Goal: Task Accomplishment & Management: Complete application form

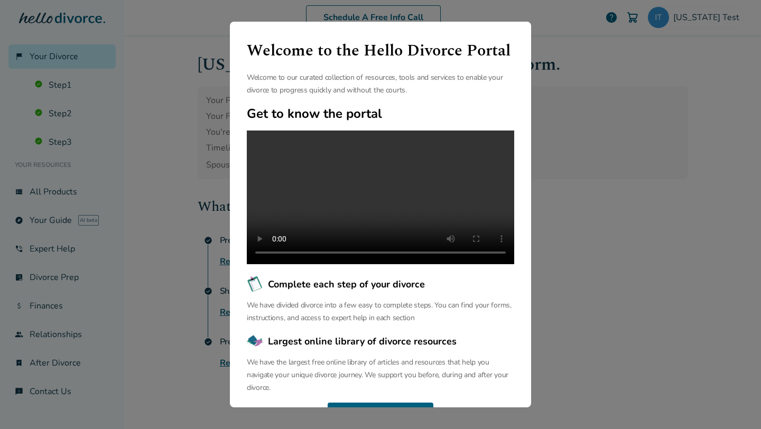
click at [168, 145] on div "Welcome to the Hello Divorce Portal Welcome to our curated collection of resour…" at bounding box center [380, 214] width 761 height 429
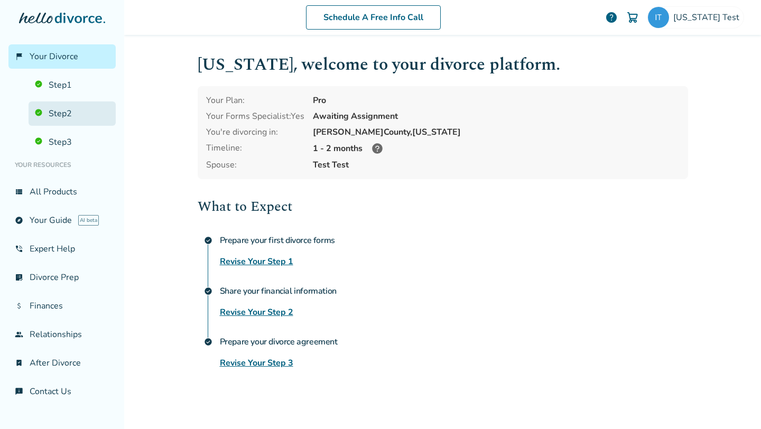
click at [75, 119] on link "Step 2" at bounding box center [72, 114] width 87 height 24
click at [80, 89] on link "Step 1" at bounding box center [72, 85] width 87 height 24
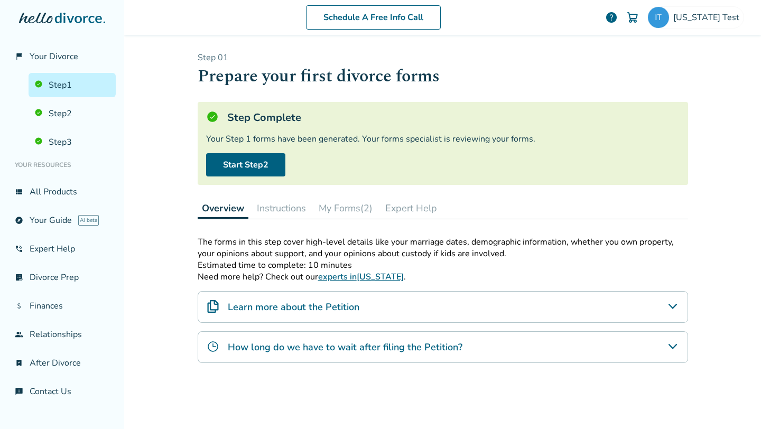
click at [346, 209] on button "My Forms (2)" at bounding box center [346, 208] width 62 height 21
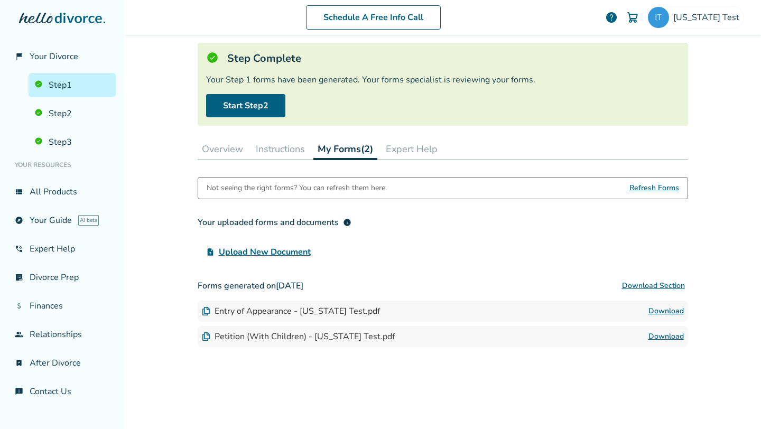
scroll to position [58, 0]
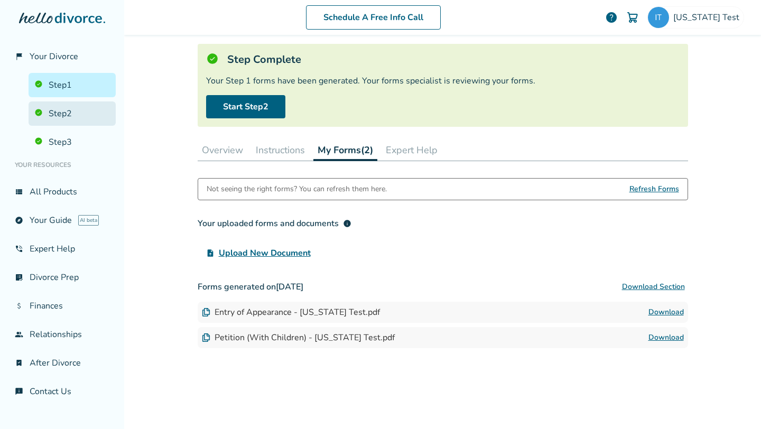
click at [61, 108] on link "Step 2" at bounding box center [72, 114] width 87 height 24
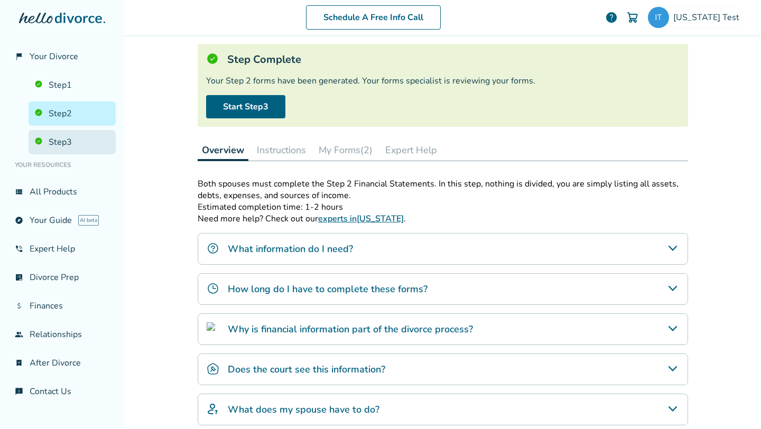
scroll to position [52, 0]
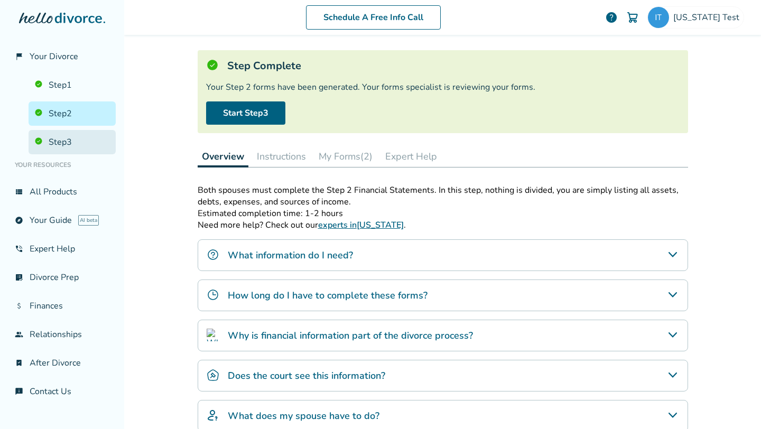
click at [60, 131] on link "Step 3" at bounding box center [72, 142] width 87 height 24
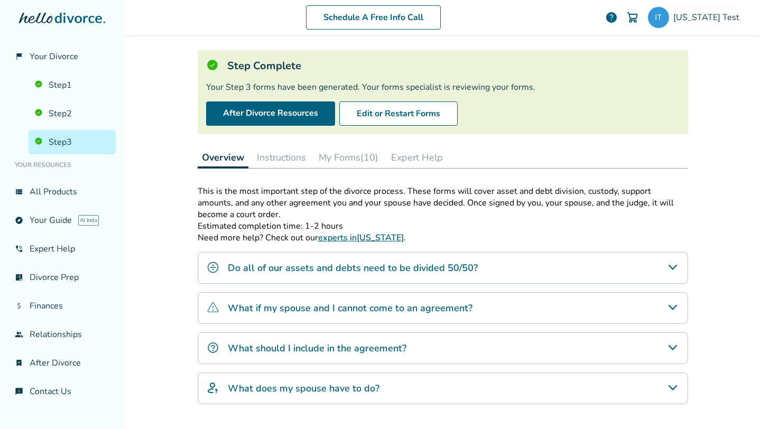
click at [347, 160] on button "My Forms (10)" at bounding box center [349, 157] width 68 height 21
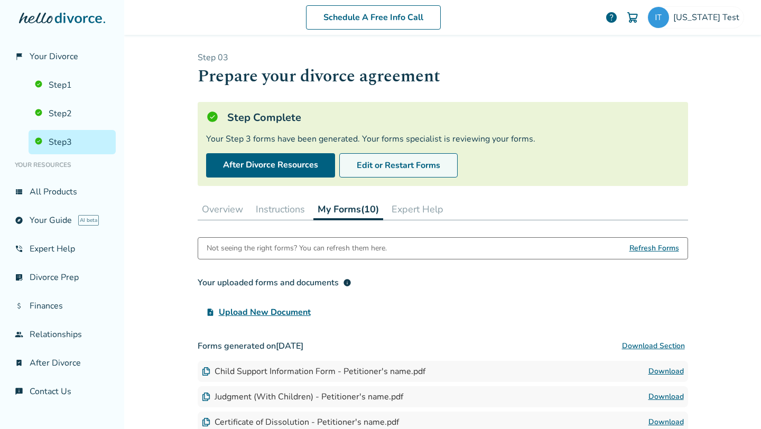
click at [387, 163] on button "Edit or Restart Forms" at bounding box center [398, 165] width 118 height 24
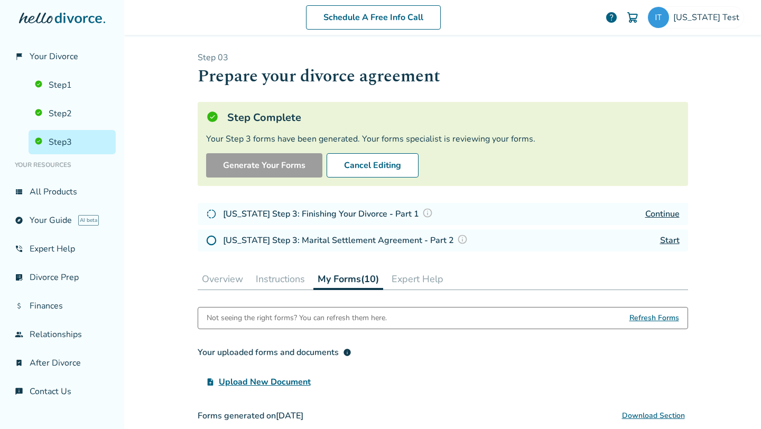
click at [672, 236] on link "Start" at bounding box center [670, 241] width 20 height 12
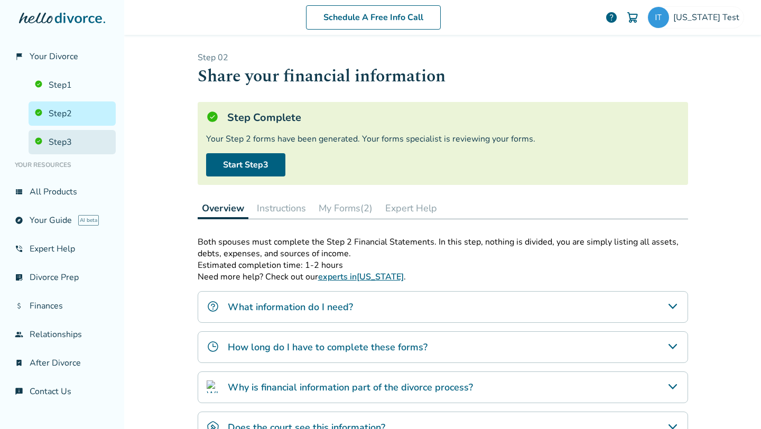
click at [67, 134] on link "Step 3" at bounding box center [72, 142] width 87 height 24
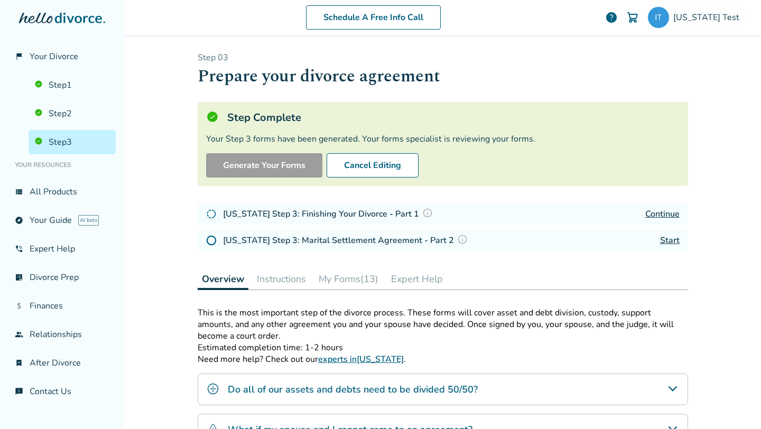
click at [353, 284] on button "My Forms (13)" at bounding box center [349, 279] width 68 height 21
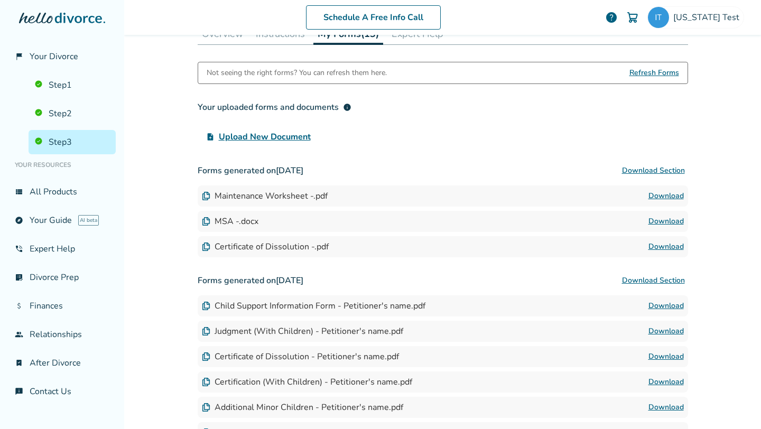
scroll to position [246, 0]
click at [658, 173] on button "Download Section" at bounding box center [653, 170] width 69 height 21
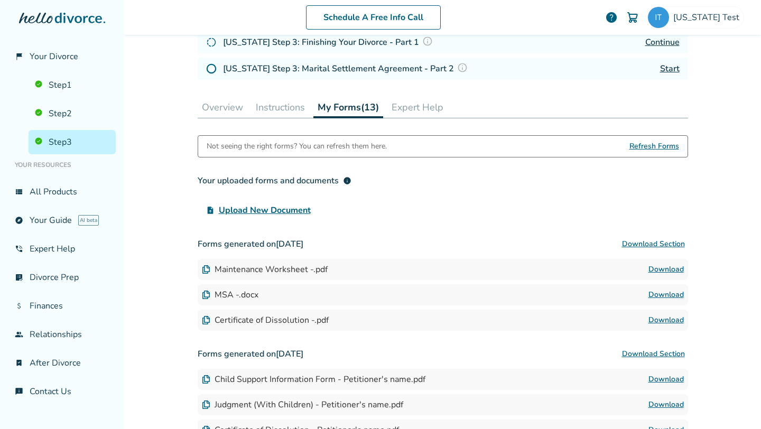
scroll to position [173, 0]
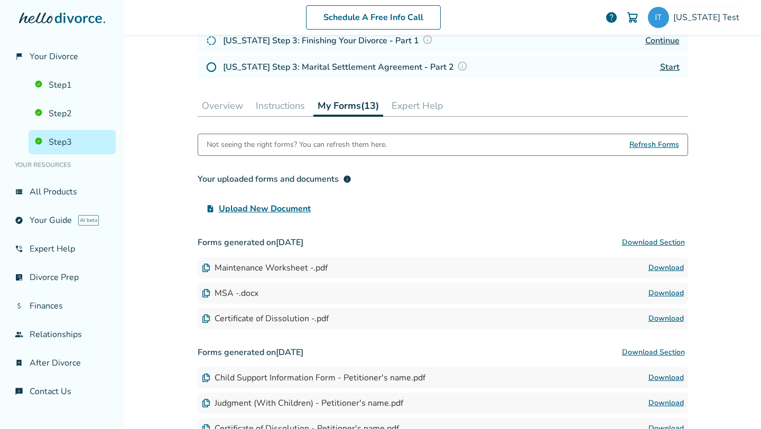
click at [599, 172] on h3 "Your uploaded forms and documents info" at bounding box center [443, 179] width 491 height 21
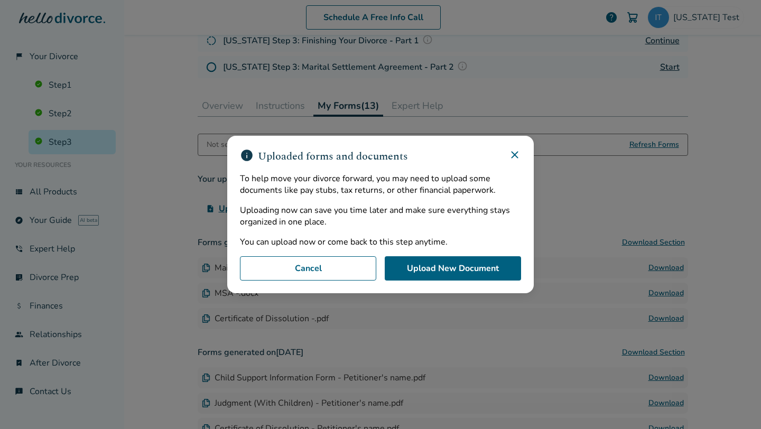
click at [516, 155] on icon at bounding box center [515, 155] width 13 height 13
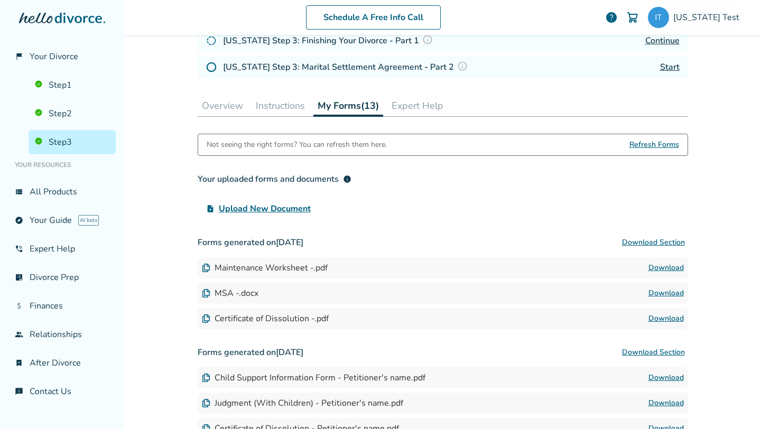
click at [699, 171] on div "Schedule A Free Info Call Illinois Test help Schedule A Free Call Illinois Test…" at bounding box center [442, 214] width 637 height 429
click at [659, 166] on div "Not seeing the right forms? You can refresh them here. Refresh Forms Your uploa…" at bounding box center [443, 375] width 491 height 483
click at [606, 183] on h3 "Your uploaded forms and documents info" at bounding box center [443, 179] width 491 height 21
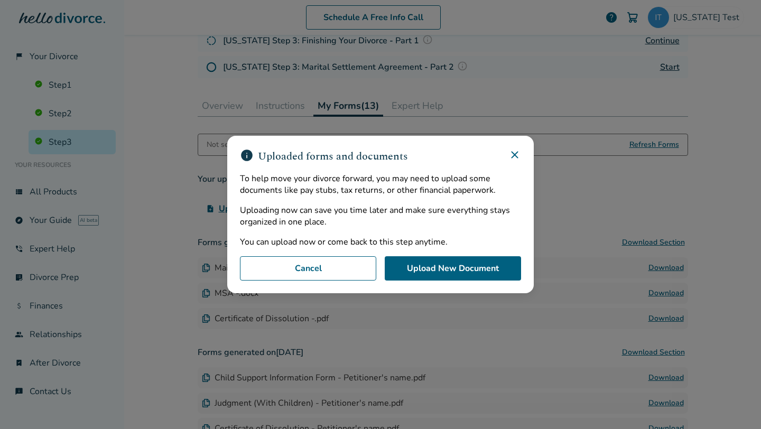
click at [512, 155] on icon at bounding box center [515, 155] width 13 height 13
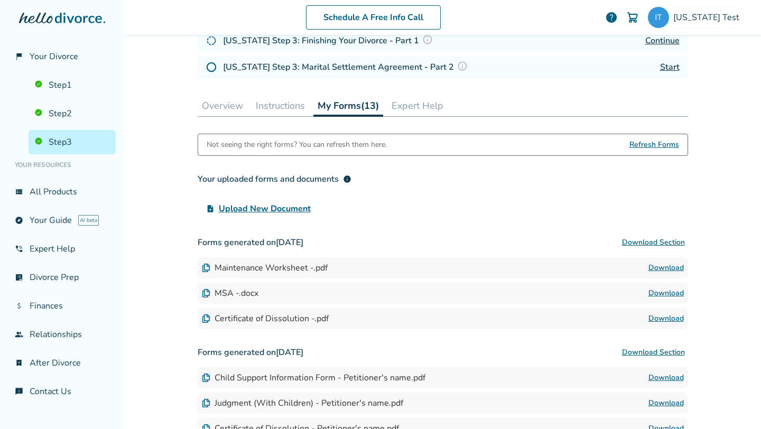
click at [375, 177] on h3 "Your uploaded forms and documents info" at bounding box center [443, 179] width 491 height 21
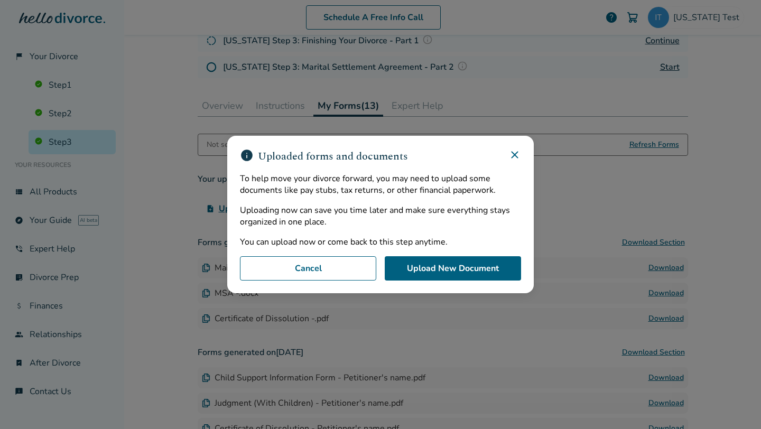
click at [520, 154] on icon at bounding box center [515, 155] width 13 height 13
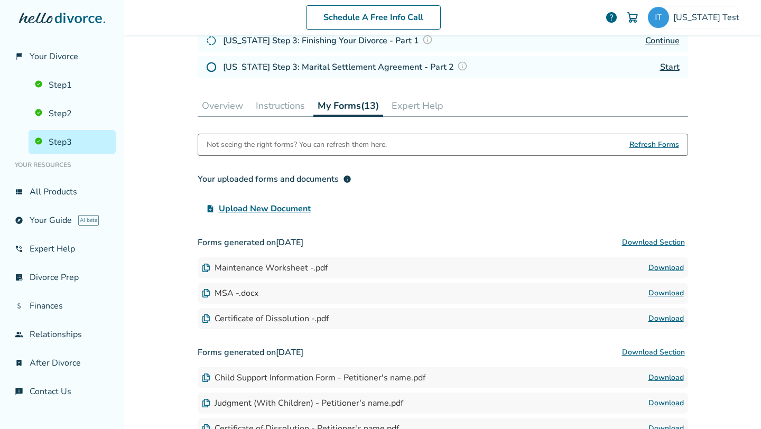
click at [370, 169] on h3 "Your uploaded forms and documents info" at bounding box center [443, 179] width 491 height 21
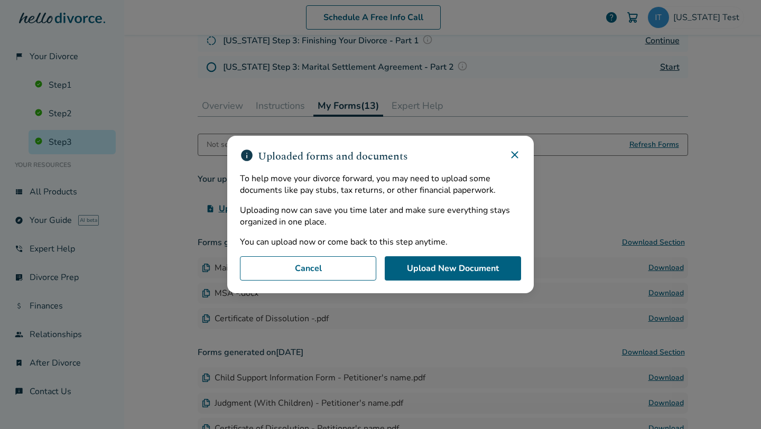
click at [512, 157] on icon at bounding box center [515, 155] width 13 height 13
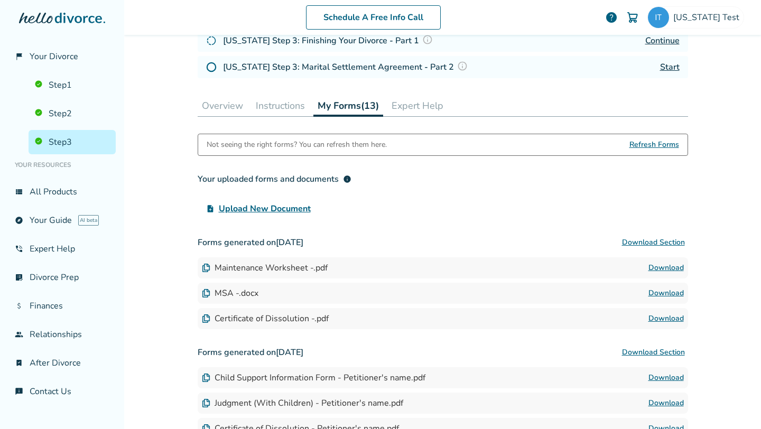
click at [479, 173] on h3 "Your uploaded forms and documents info" at bounding box center [443, 179] width 491 height 21
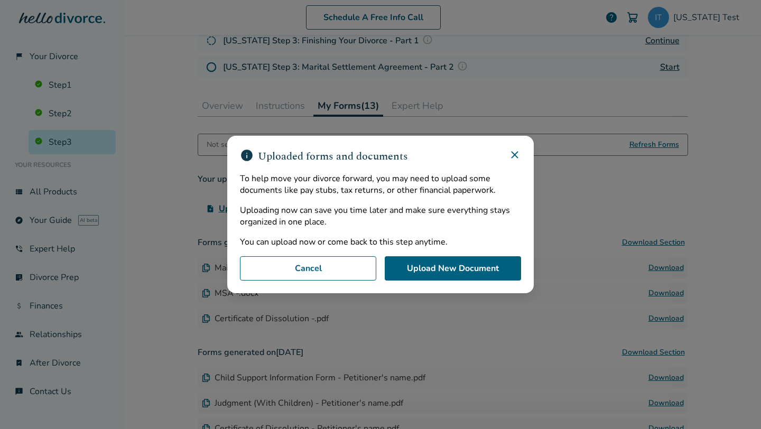
click at [520, 152] on icon at bounding box center [515, 155] width 13 height 13
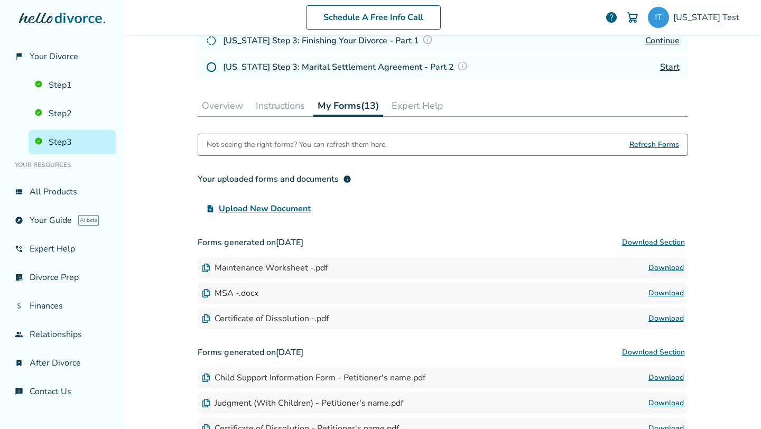
click at [462, 169] on h3 "Your uploaded forms and documents info" at bounding box center [443, 179] width 491 height 21
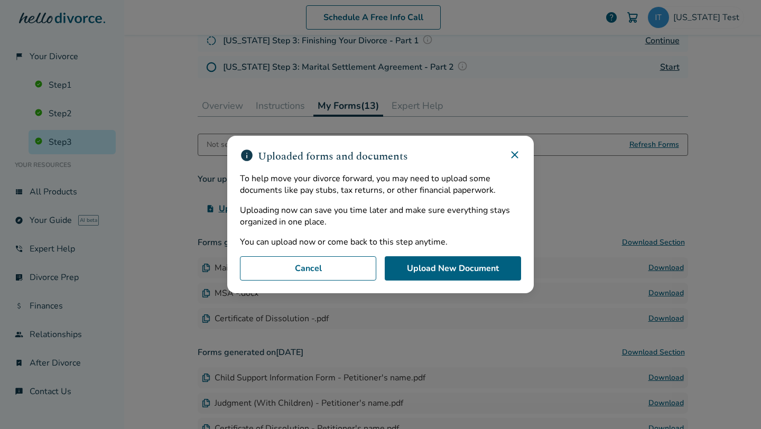
click at [520, 158] on icon at bounding box center [515, 155] width 13 height 13
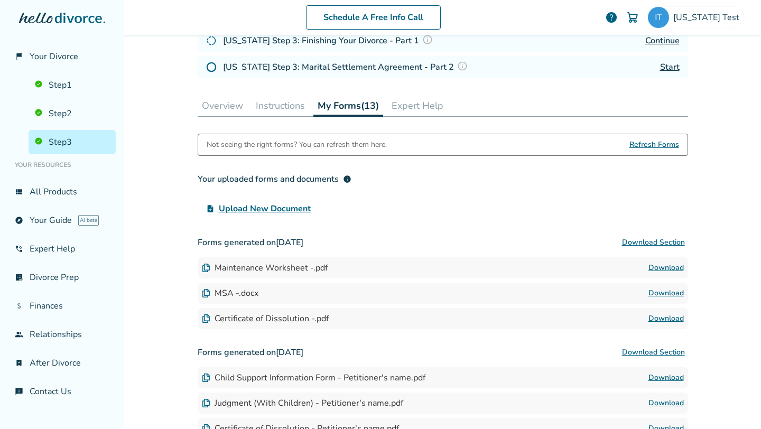
click at [229, 178] on div "Your uploaded forms and documents info" at bounding box center [275, 179] width 154 height 13
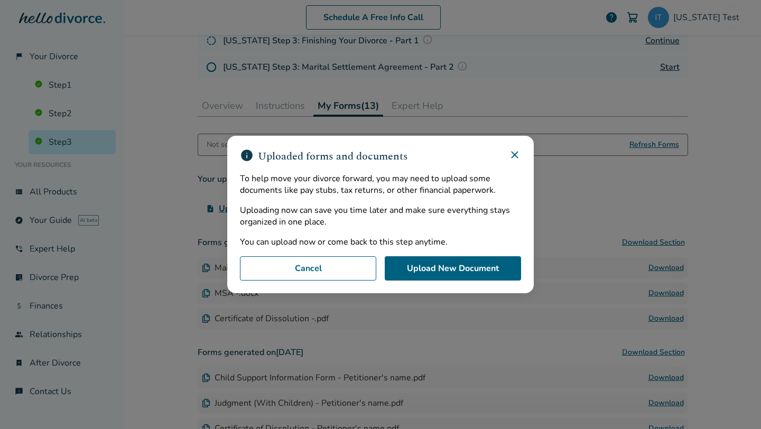
click at [516, 151] on icon at bounding box center [515, 155] width 13 height 13
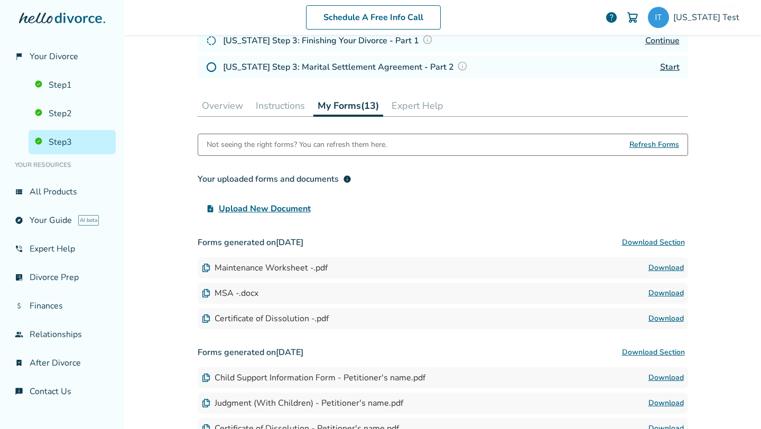
click at [296, 161] on div "Not seeing the right forms? You can refresh them here. Refresh Forms Your uploa…" at bounding box center [443, 375] width 491 height 483
click at [206, 179] on div "Your uploaded forms and documents info" at bounding box center [275, 179] width 154 height 13
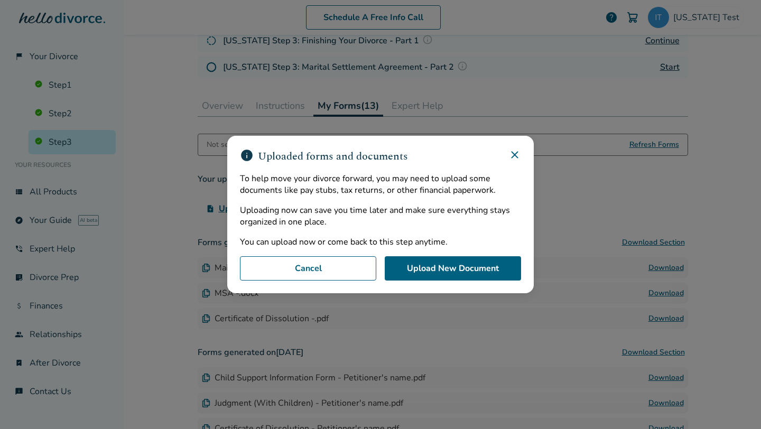
click at [516, 153] on icon at bounding box center [515, 155] width 13 height 13
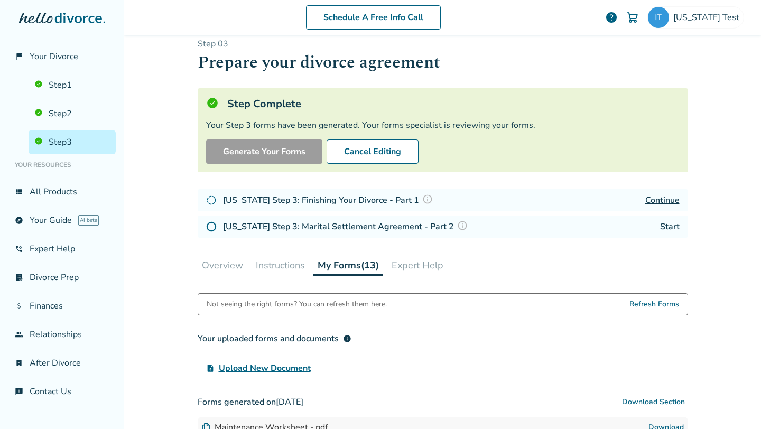
scroll to position [0, 0]
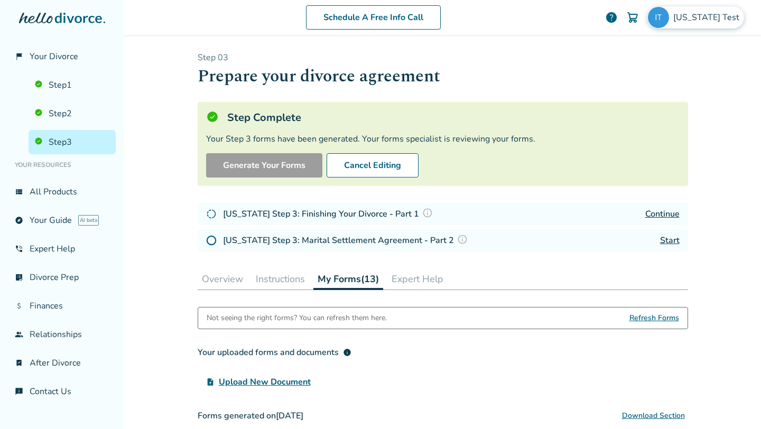
click at [720, 19] on span "Illinois Test" at bounding box center [709, 18] width 70 height 12
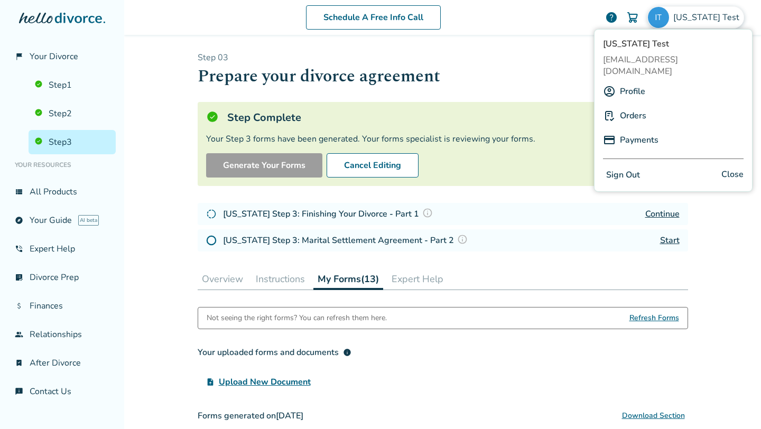
click at [517, 84] on h1 "Prepare your divorce agreement" at bounding box center [443, 76] width 491 height 26
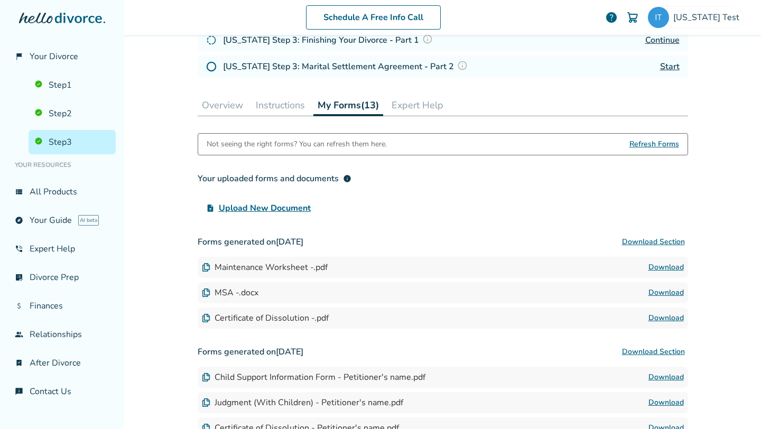
scroll to position [232, 0]
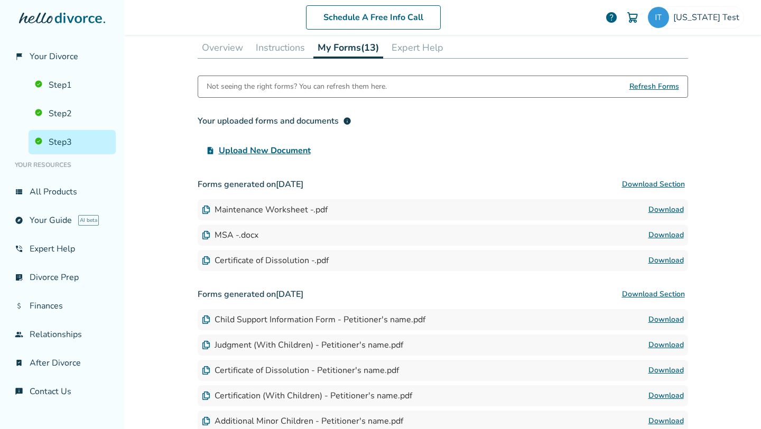
click at [714, 163] on div "Schedule A Free Info Call Illinois Test help Schedule A Free Call Illinois Test…" at bounding box center [442, 214] width 637 height 429
click at [711, 18] on span "Illinois Test" at bounding box center [709, 18] width 70 height 12
